Goal: Task Accomplishment & Management: Use online tool/utility

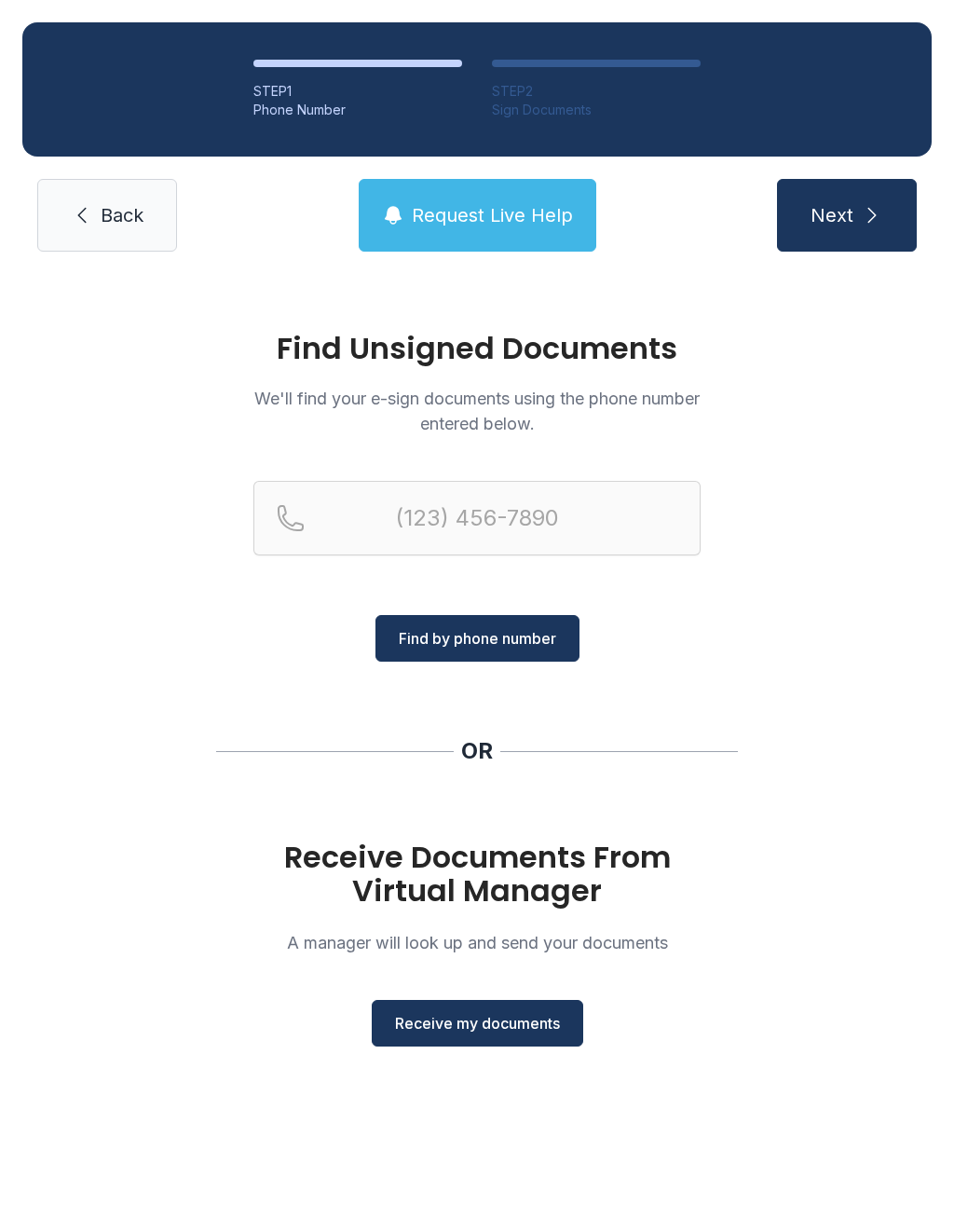
click at [481, 1036] on button "Receive my documents" at bounding box center [477, 1023] width 212 height 47
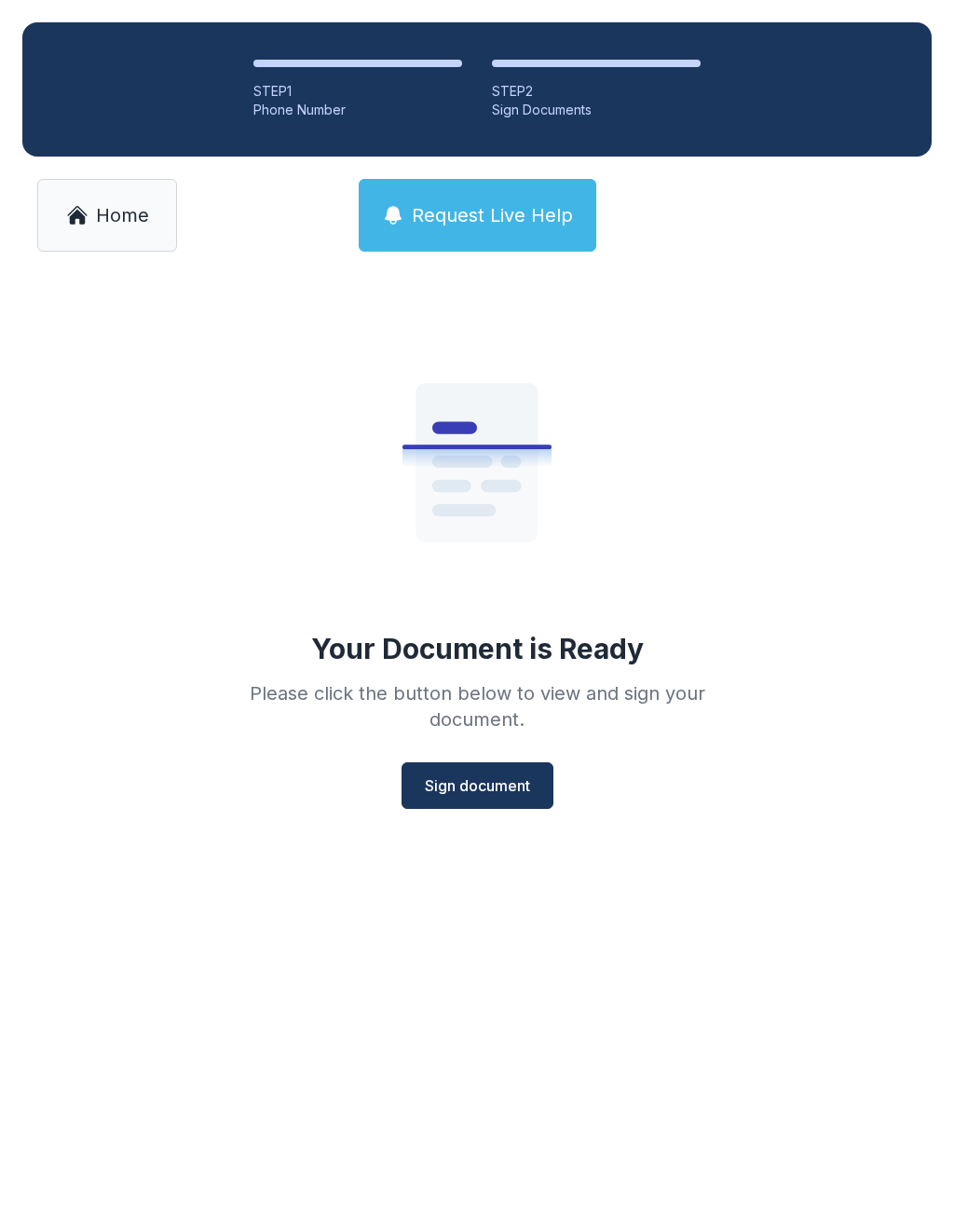
click at [494, 784] on span "Sign document" at bounding box center [477, 785] width 105 height 22
click at [131, 228] on link "Home" at bounding box center [106, 215] width 140 height 73
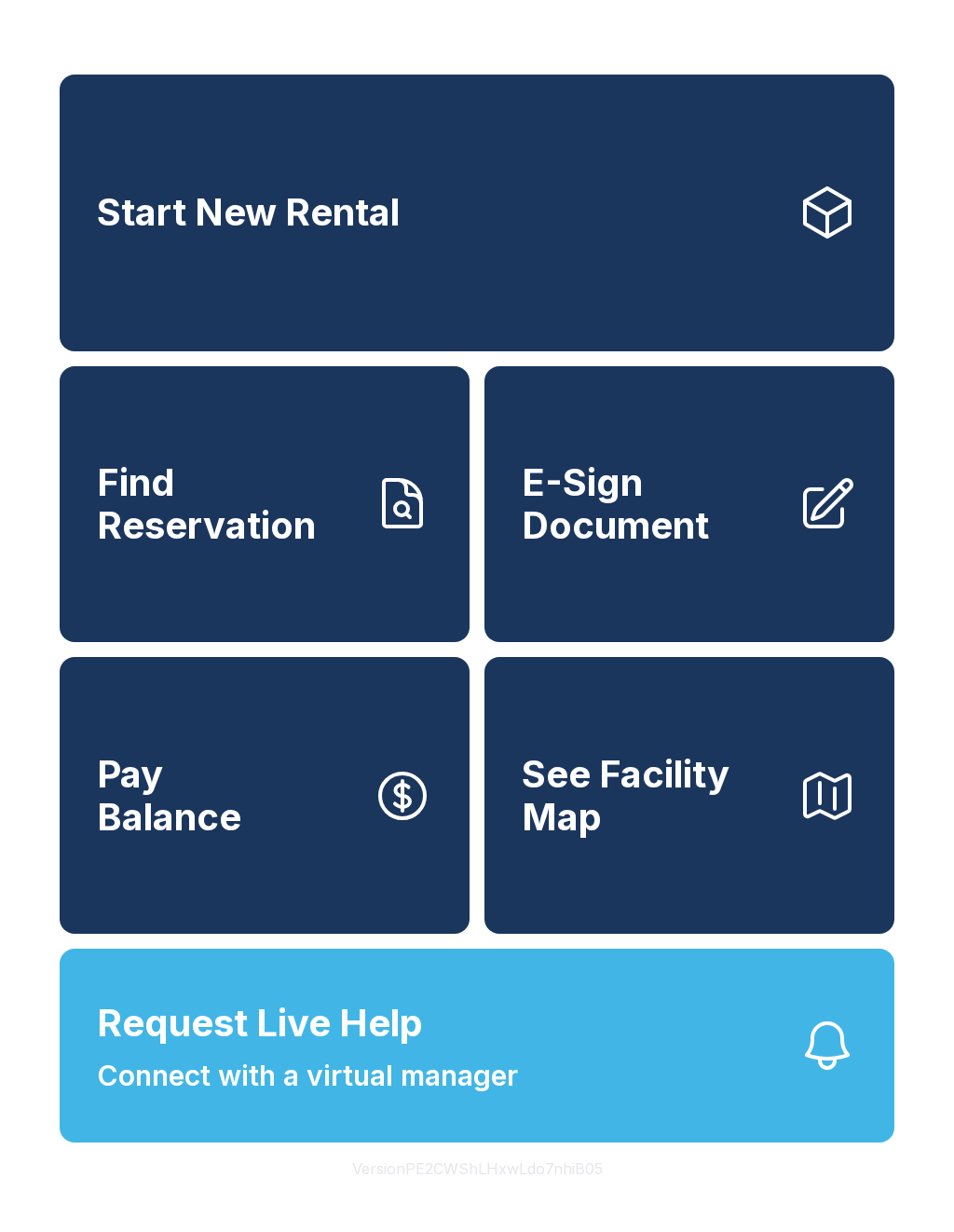
click at [640, 546] on span "E-Sign Document" at bounding box center [653, 504] width 261 height 85
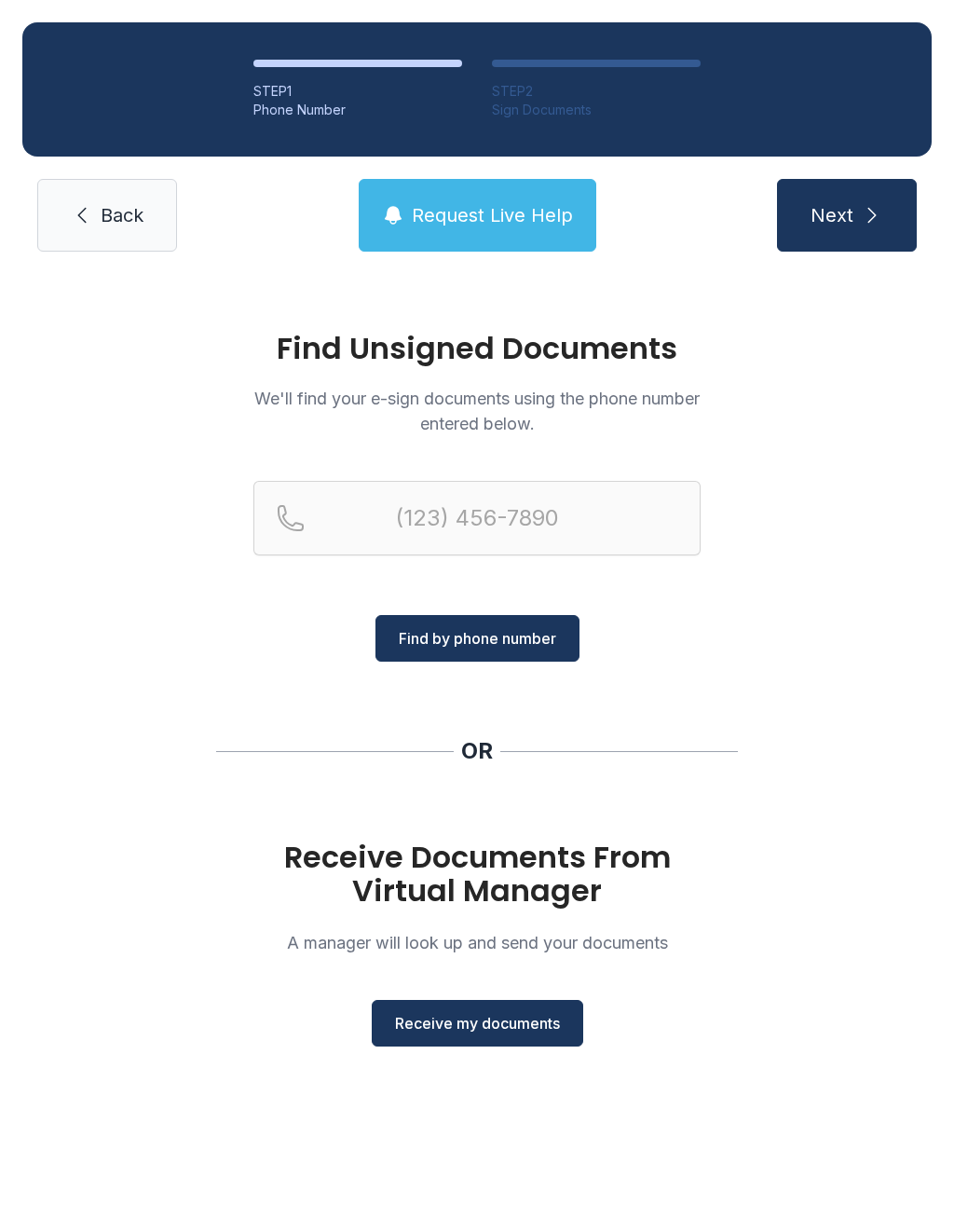
click at [485, 1039] on button "Receive my documents" at bounding box center [477, 1023] width 212 height 47
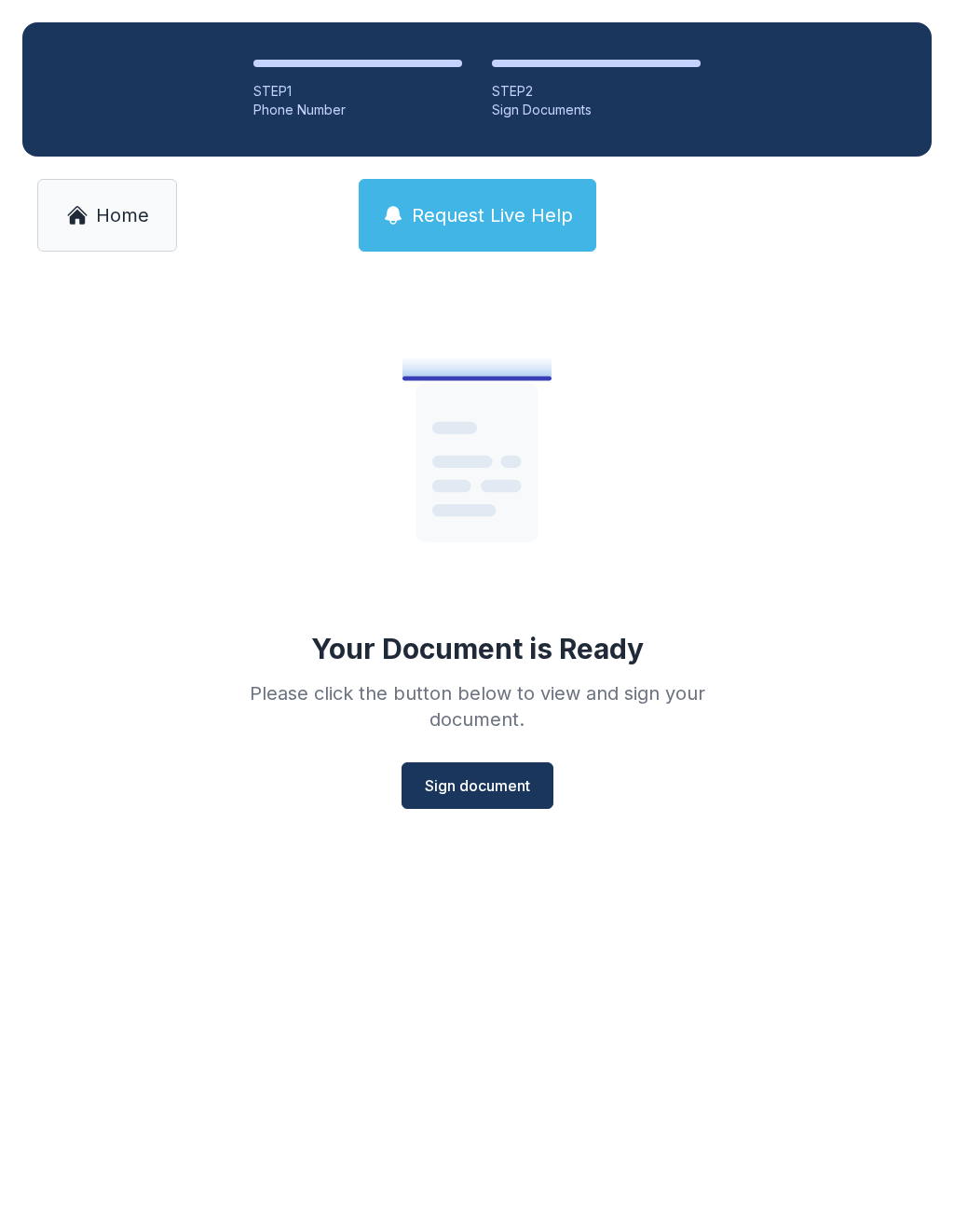
click at [499, 775] on span "Sign document" at bounding box center [477, 785] width 105 height 22
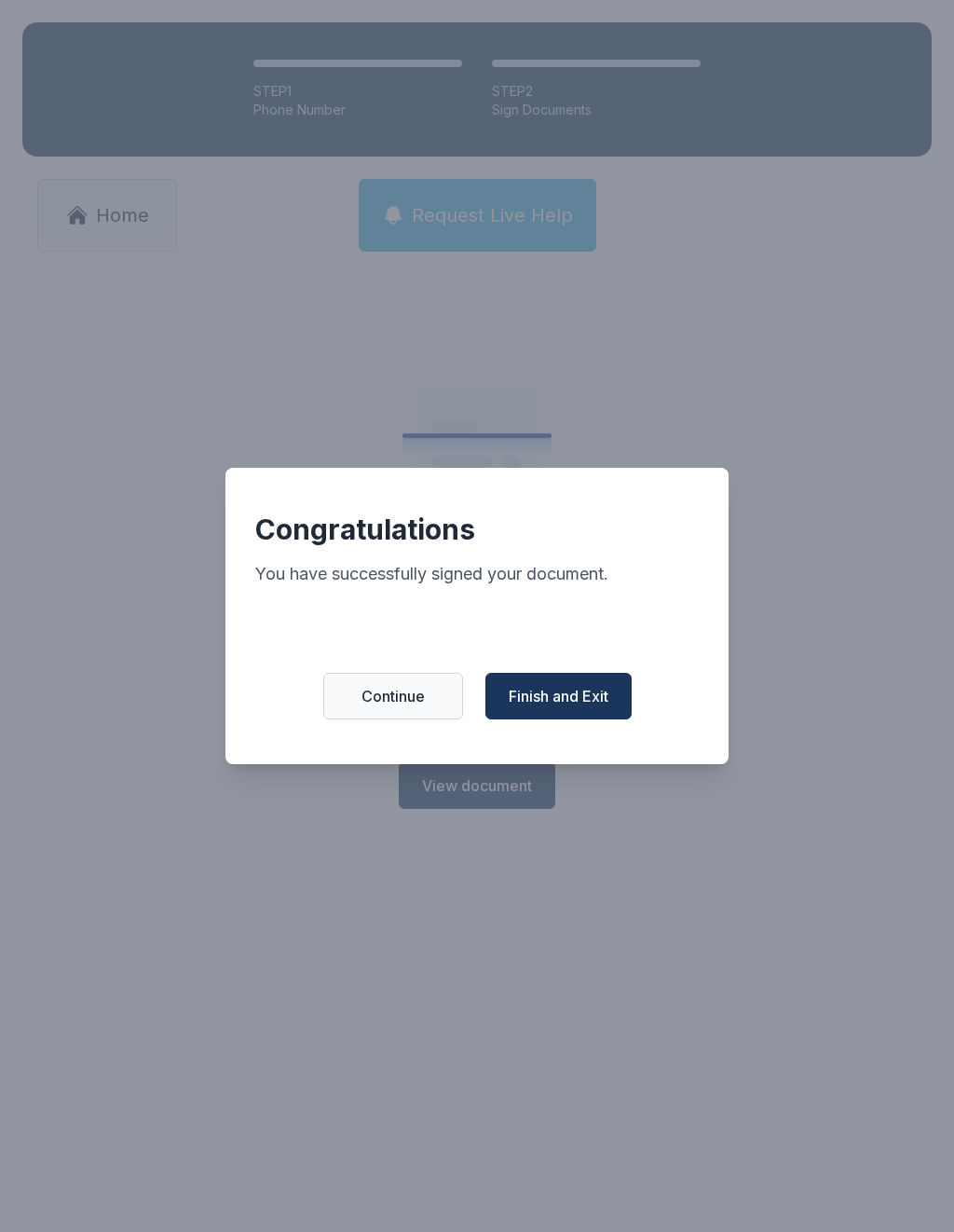
click at [595, 696] on span "Finish and Exit" at bounding box center [558, 696] width 99 height 22
